Goal: Navigation & Orientation: Find specific page/section

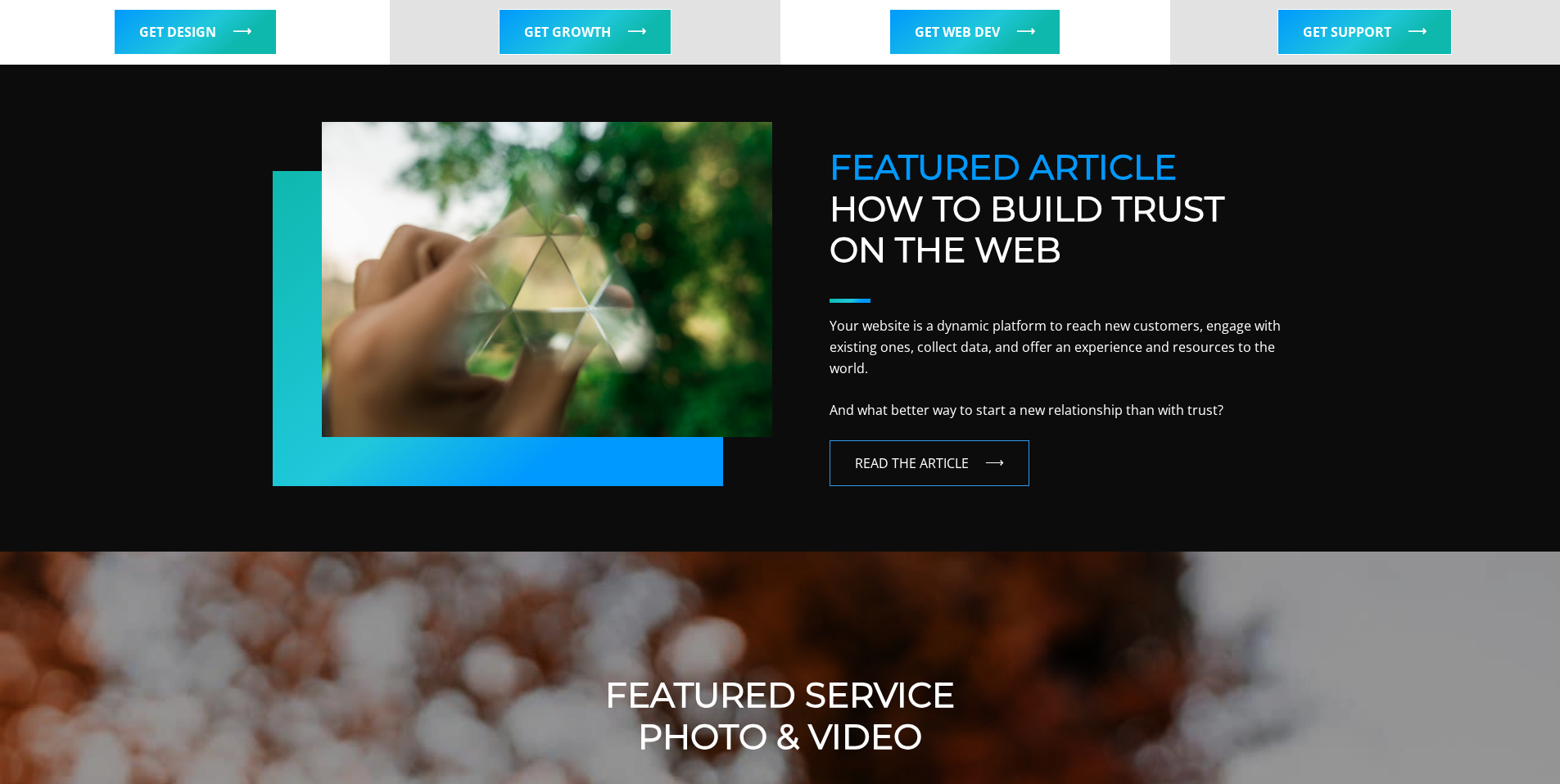
scroll to position [682, 0]
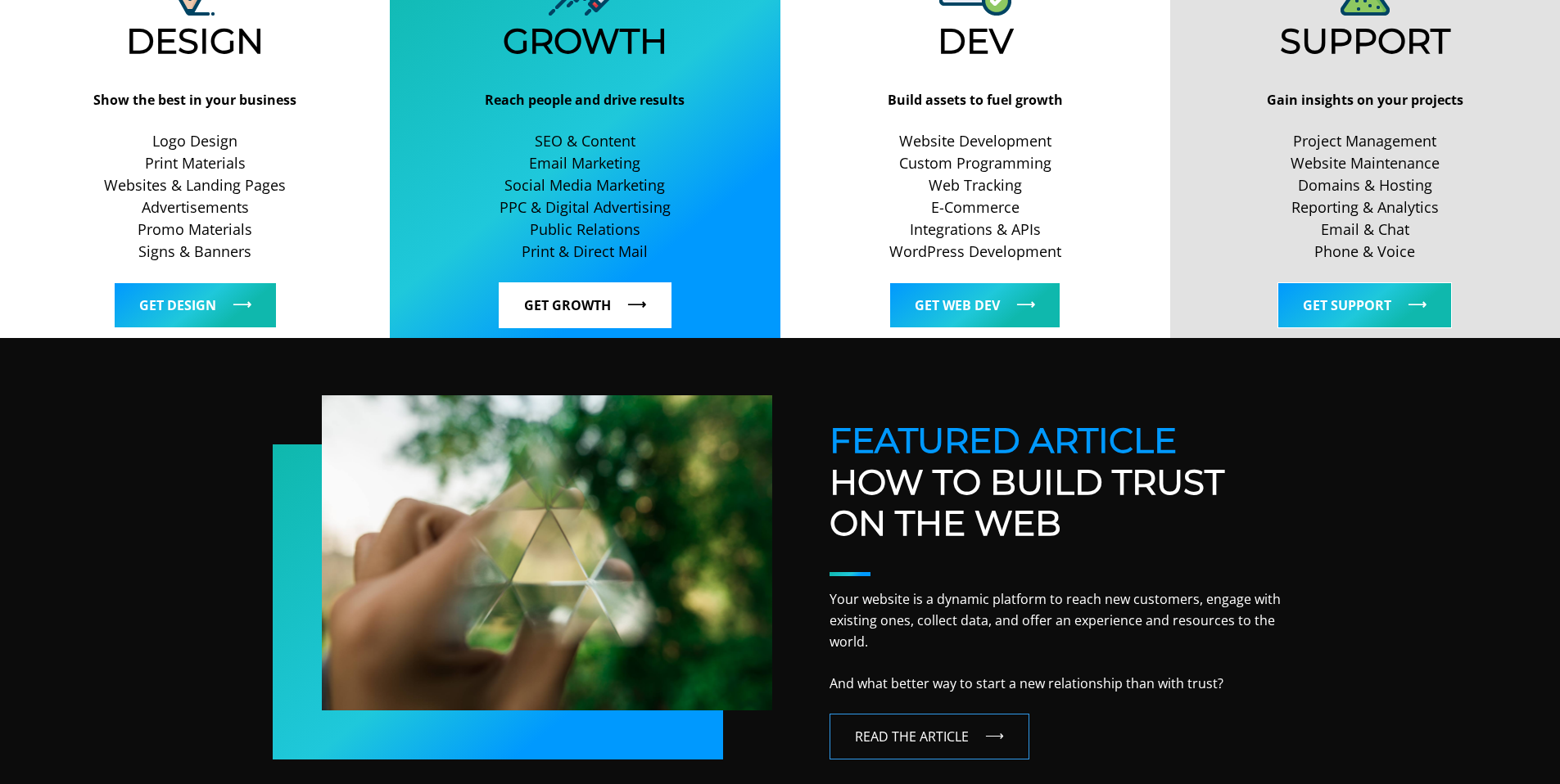
click at [586, 304] on link "Get Growth" at bounding box center [585, 305] width 173 height 46
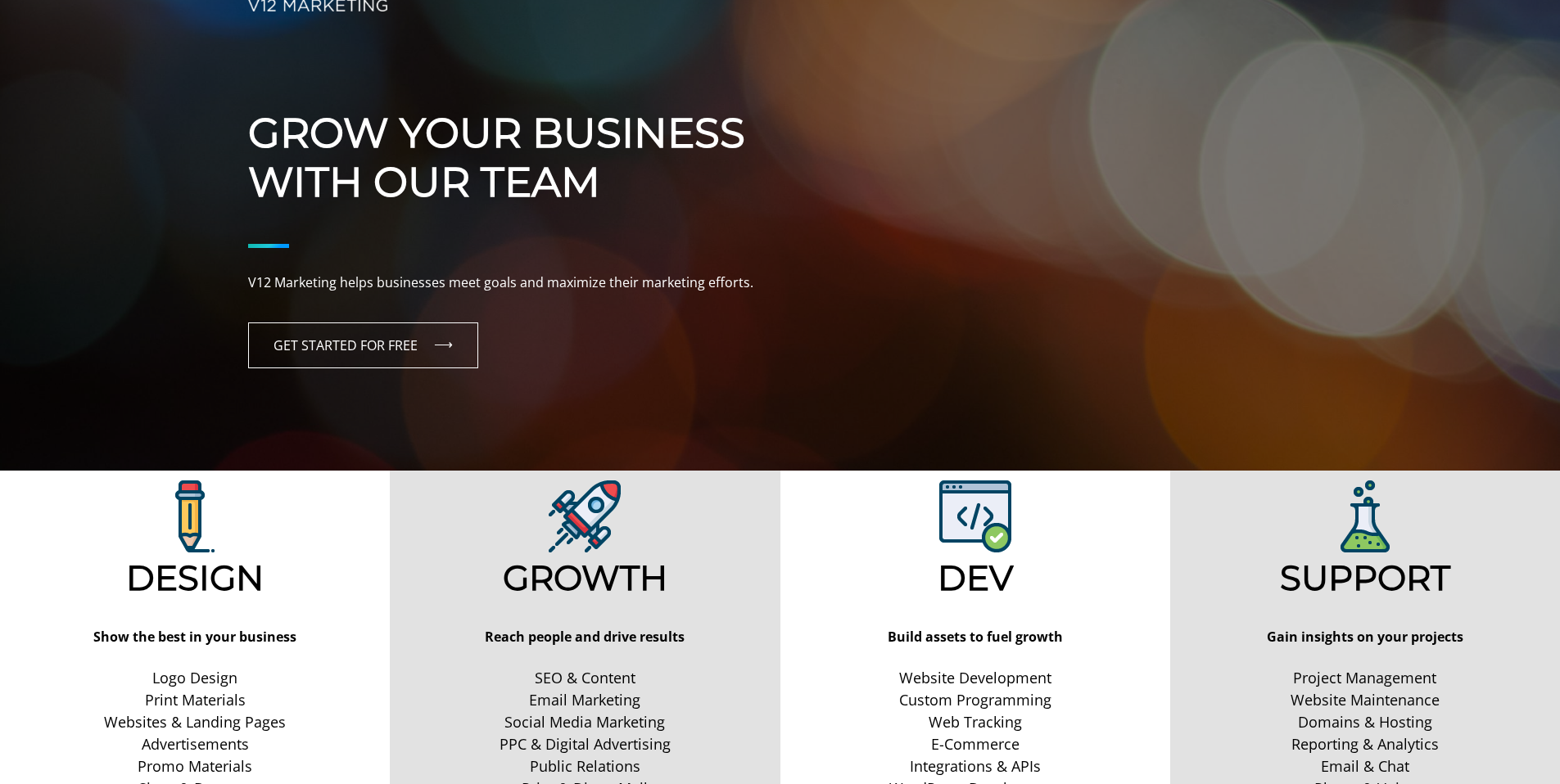
scroll to position [0, 0]
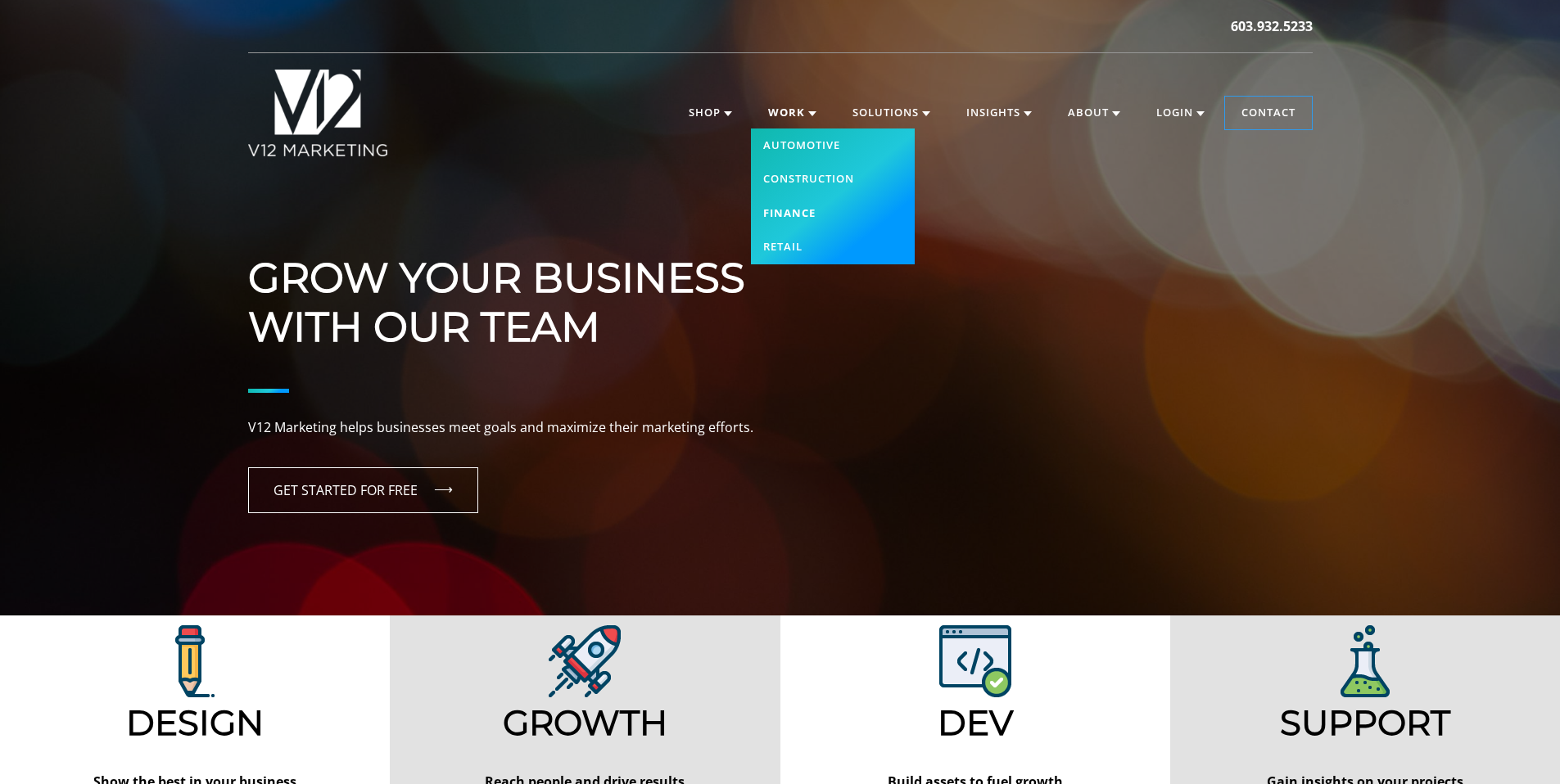
click at [794, 217] on link "Finance" at bounding box center [833, 214] width 164 height 34
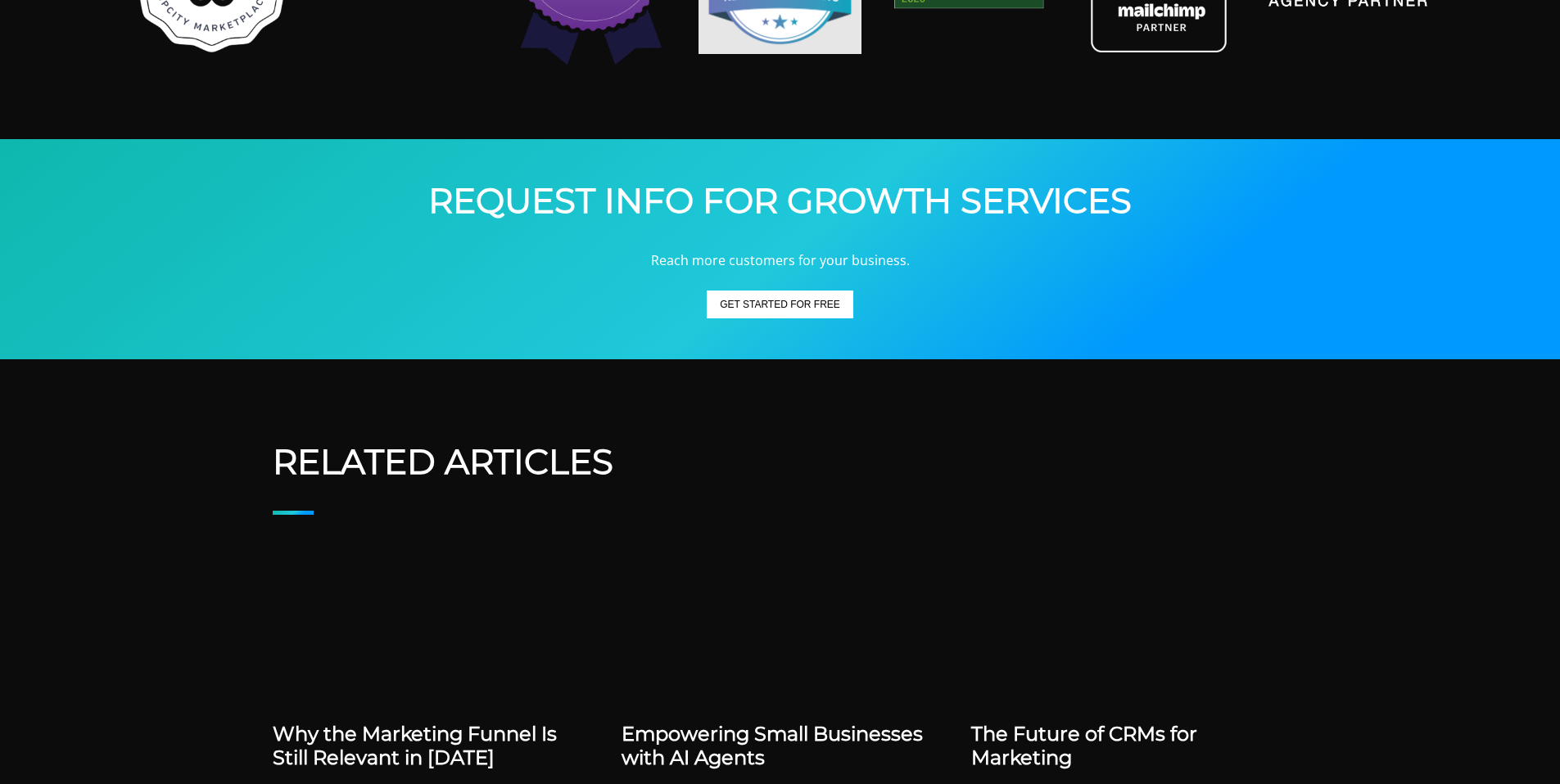
scroll to position [3322, 0]
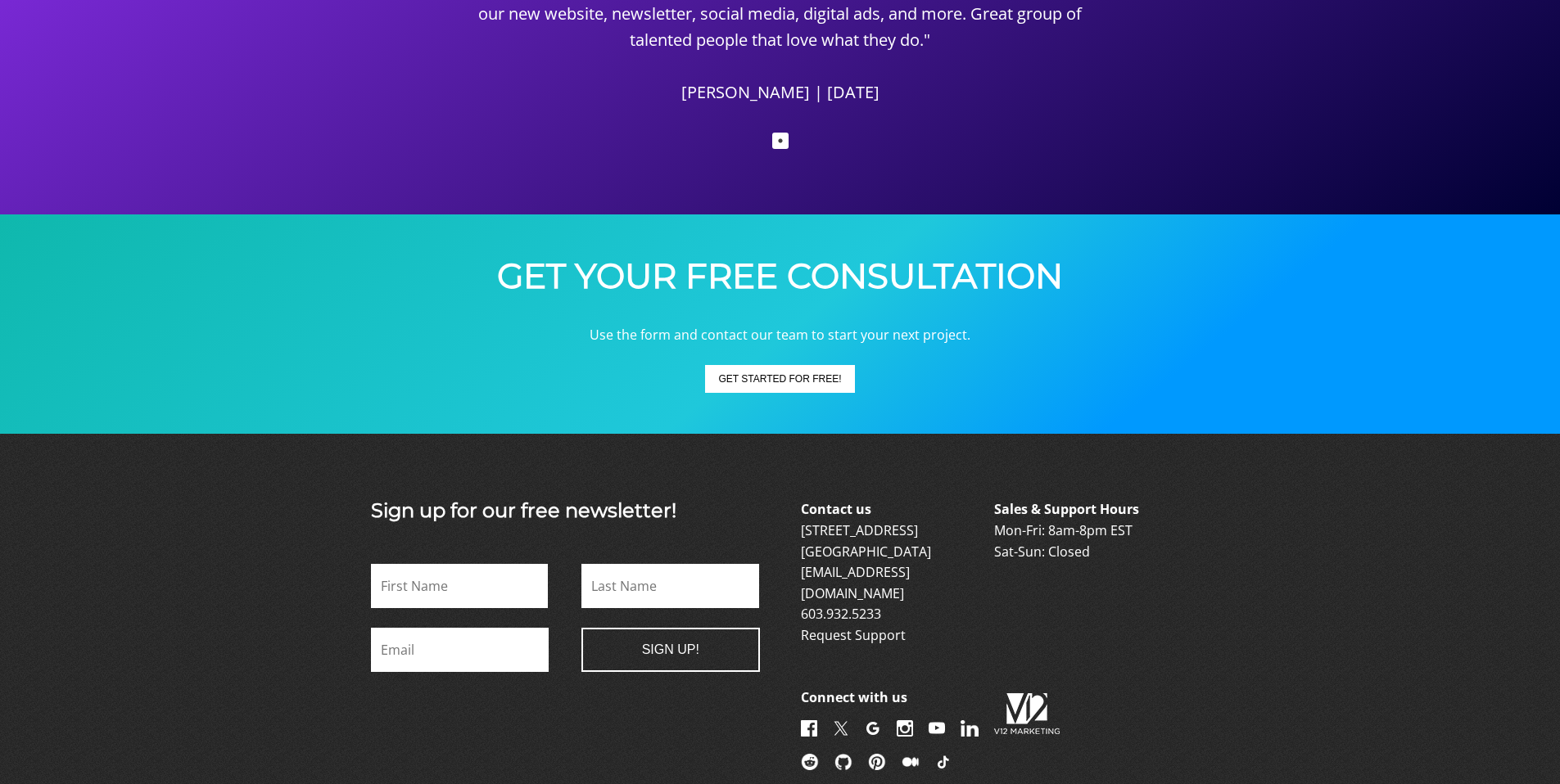
scroll to position [2783, 0]
